Goal: Navigation & Orientation: Find specific page/section

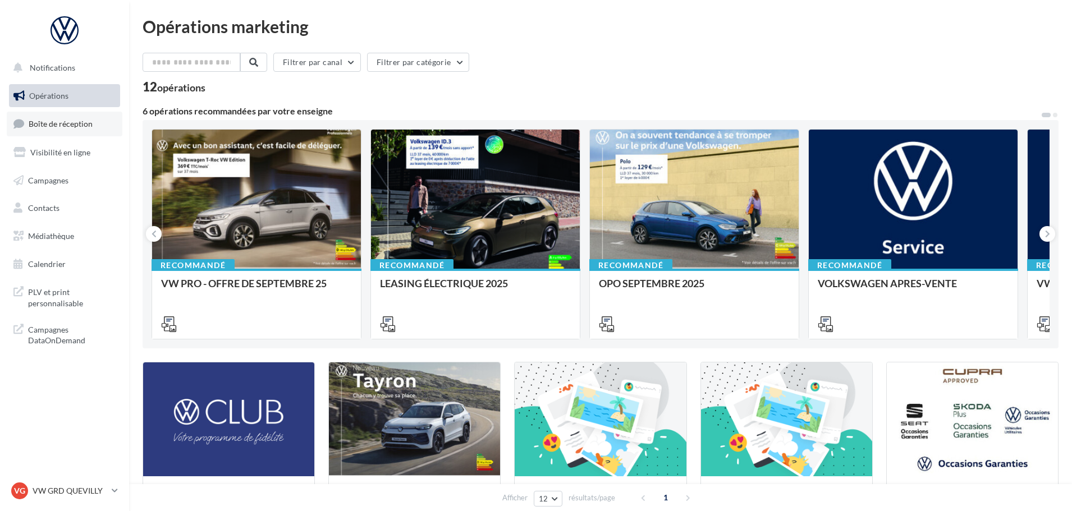
click at [82, 129] on link "Boîte de réception" at bounding box center [65, 124] width 116 height 24
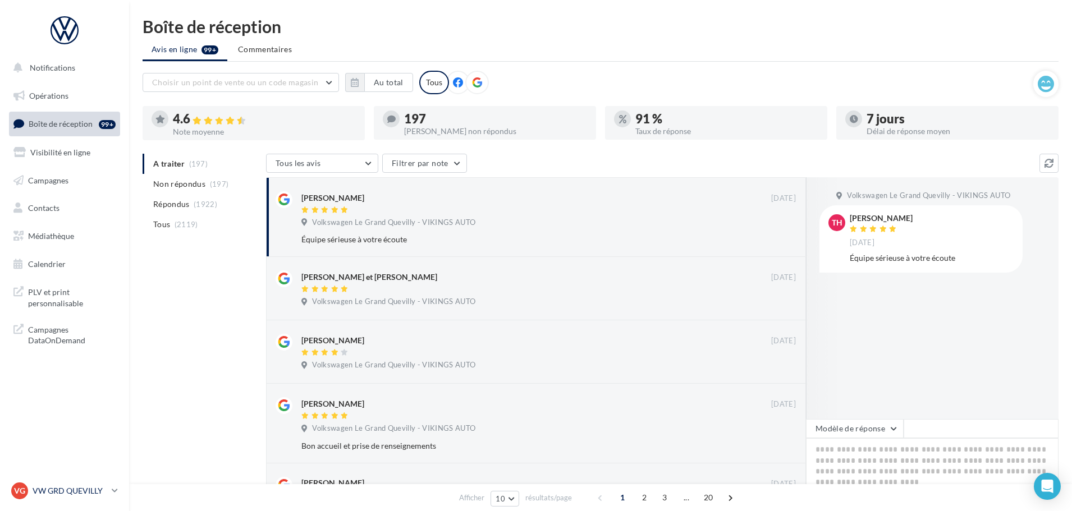
click at [89, 491] on p "VW GRD QUEVILLY" at bounding box center [70, 491] width 75 height 11
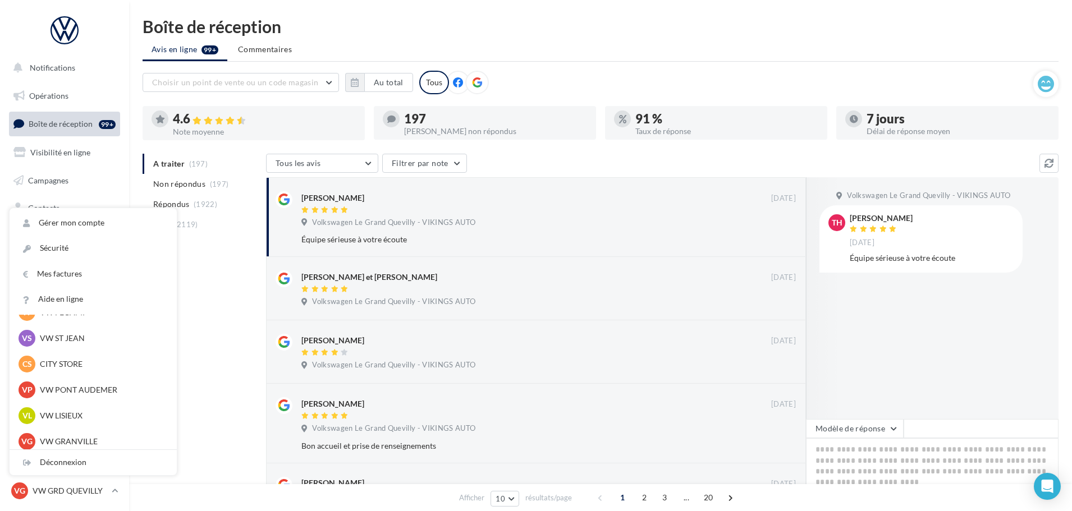
scroll to position [225, 0]
click at [79, 386] on div "VG VW GRANVILLE vw-gra-vau" at bounding box center [93, 393] width 149 height 17
